Goal: Information Seeking & Learning: Understand process/instructions

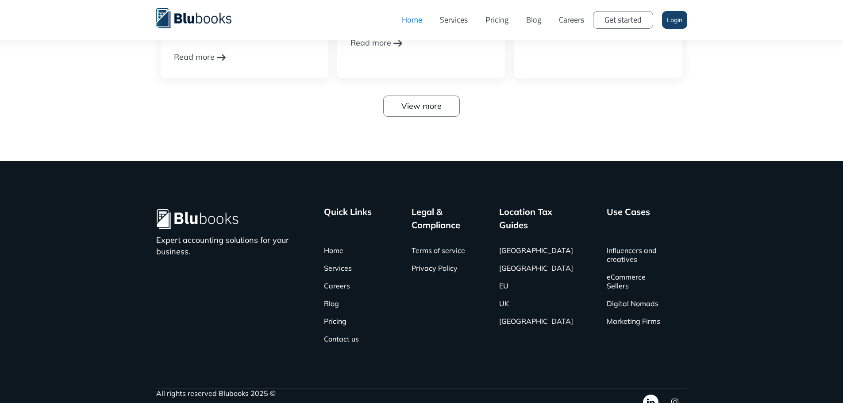
scroll to position [2882, 0]
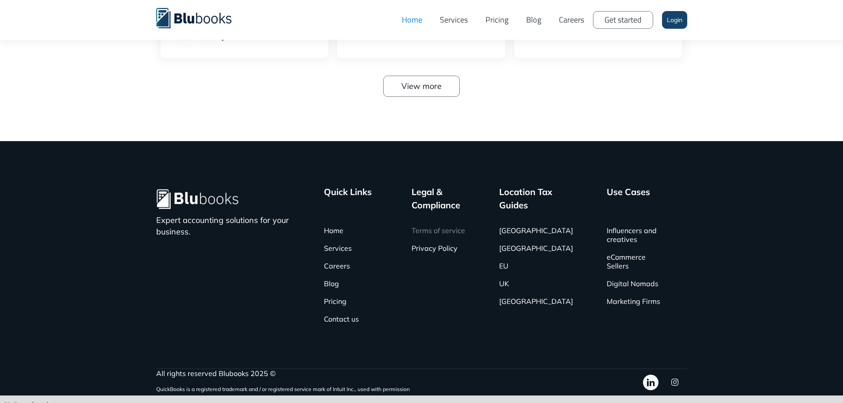
click at [444, 223] on link "Terms of service" at bounding box center [439, 231] width 54 height 18
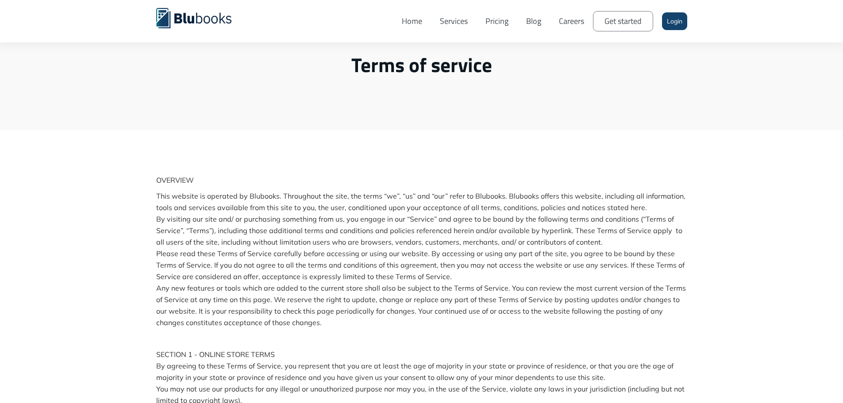
scroll to position [133, 0]
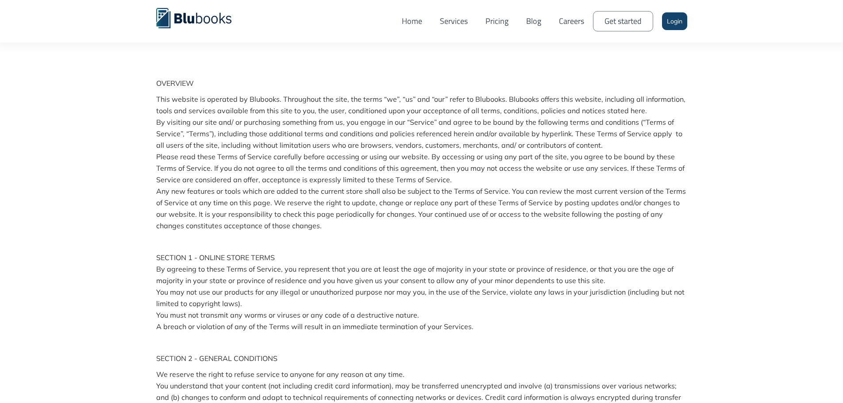
click at [464, 240] on p "‍" at bounding box center [421, 242] width 531 height 12
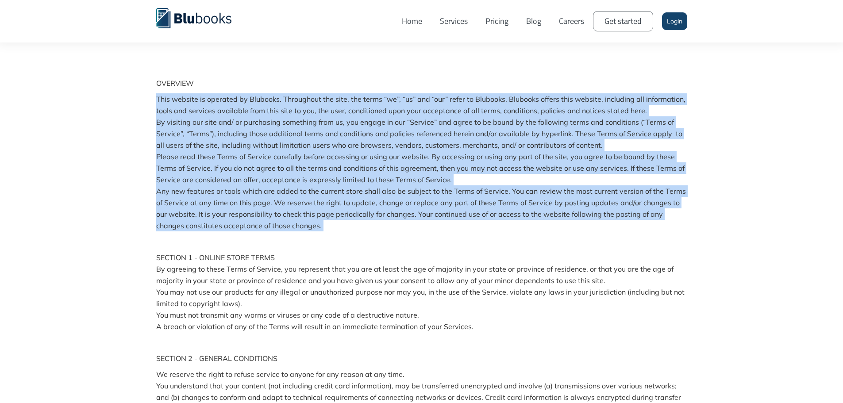
drag, startPoint x: 457, startPoint y: 240, endPoint x: 152, endPoint y: 90, distance: 340.2
click at [194, 114] on p "This website is operated by Blubooks. Throughout the site, the terms “we”, “us”…" at bounding box center [421, 162] width 531 height 138
drag, startPoint x: 155, startPoint y: 98, endPoint x: 312, endPoint y: 220, distance: 199.7
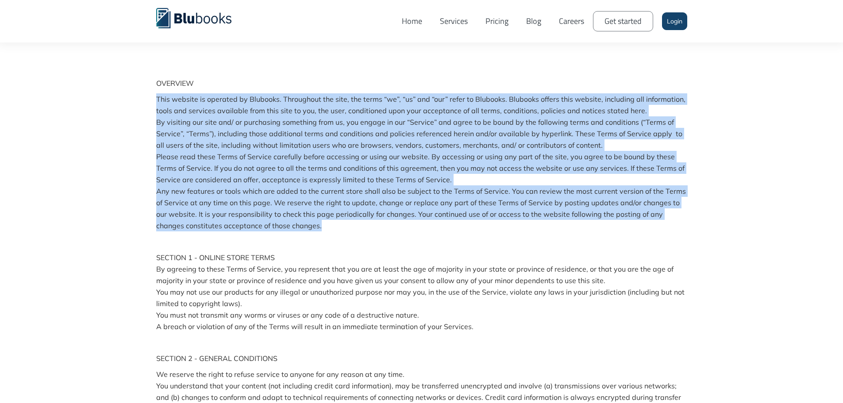
click at [342, 144] on p "This website is operated by Blubooks. Throughout the site, the terms “we”, “us”…" at bounding box center [421, 162] width 531 height 138
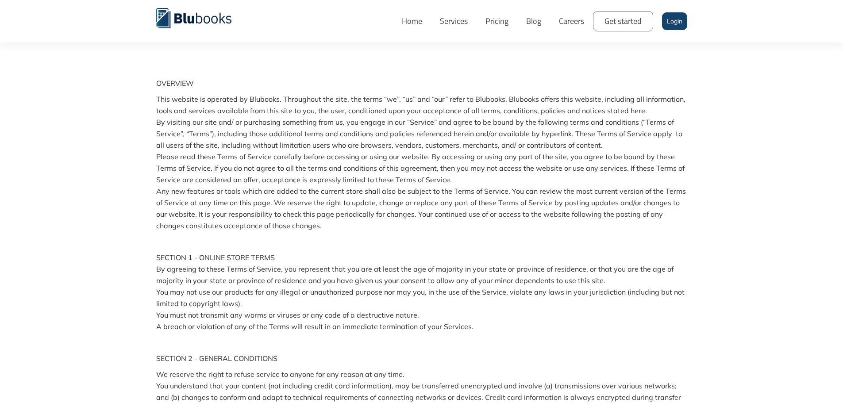
click at [639, 255] on p "SECTION 1 - ONLINE STORE TERMS By agreeing to these Terms of Service, you repre…" at bounding box center [421, 292] width 531 height 81
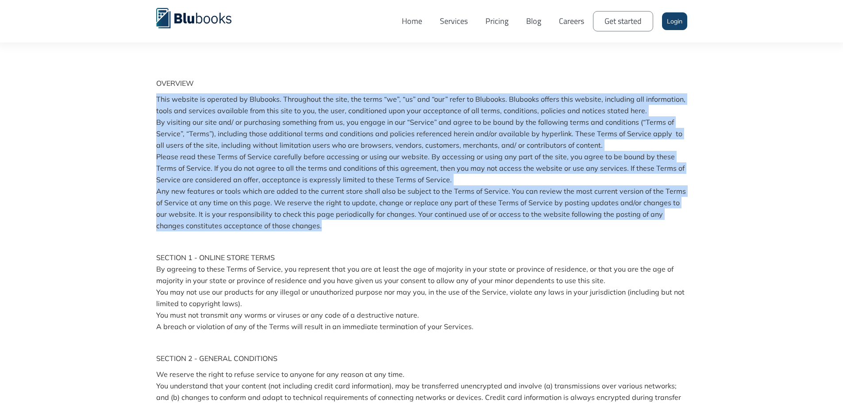
drag, startPoint x: 300, startPoint y: 225, endPoint x: 138, endPoint y: 104, distance: 202.8
click at [221, 105] on p "This website is operated by Blubooks. Throughout the site, the terms “we”, “us”…" at bounding box center [421, 162] width 531 height 138
